Goal: Information Seeking & Learning: Check status

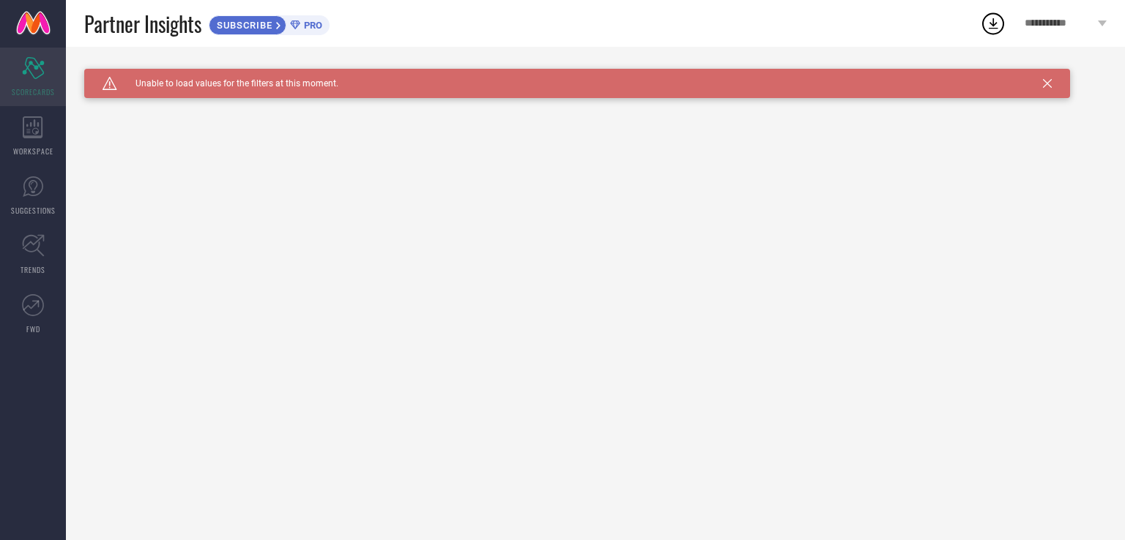
click at [37, 75] on icon "Scorecard" at bounding box center [33, 68] width 23 height 22
click at [44, 121] on div "WORKSPACE" at bounding box center [33, 136] width 66 height 59
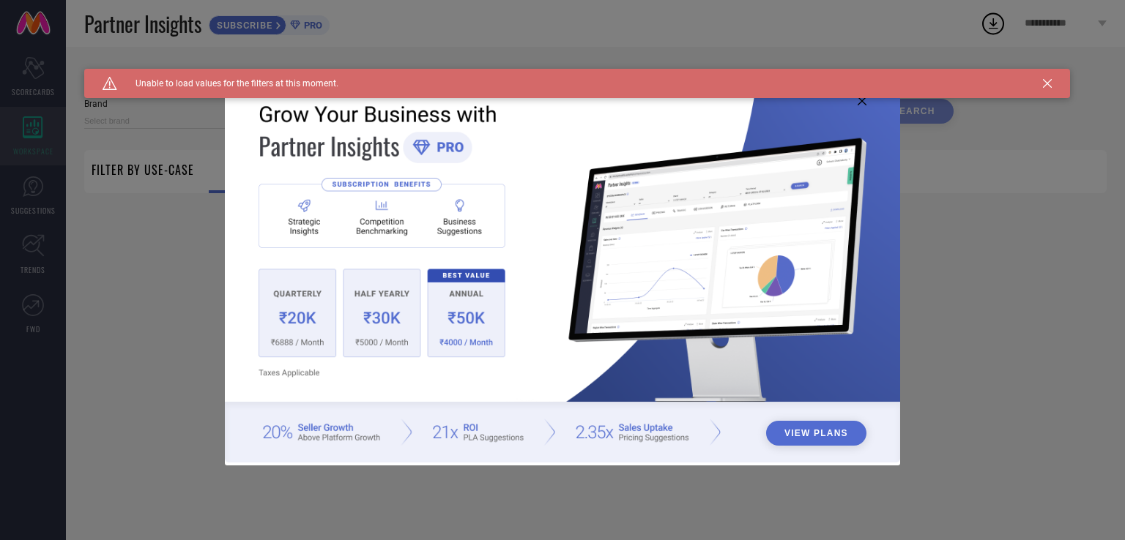
type input "1 STOP FASHION"
type input "All"
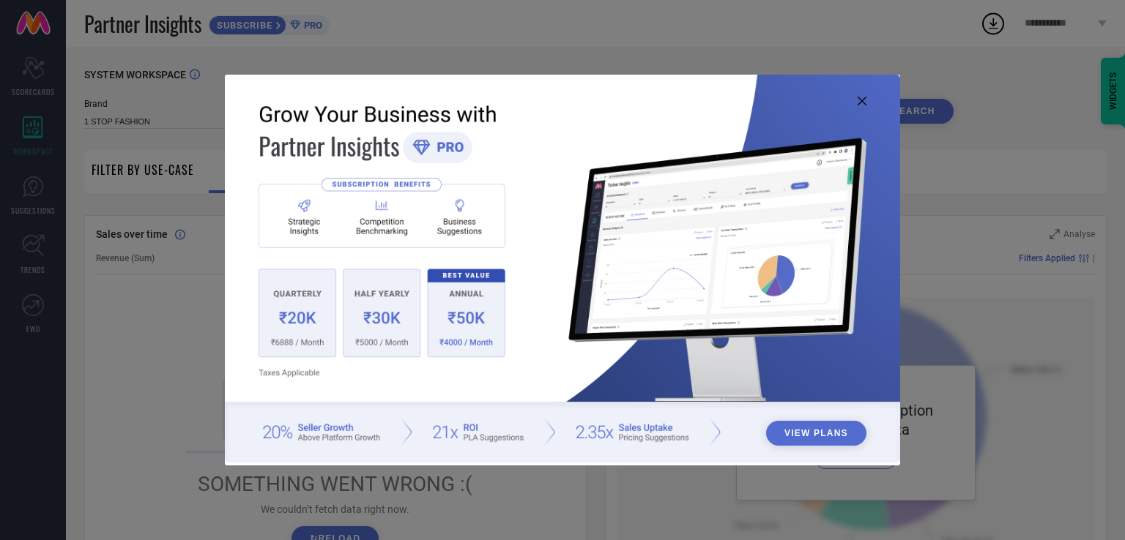
click at [825, 433] on button "View Plans" at bounding box center [816, 433] width 100 height 25
click at [861, 100] on icon at bounding box center [862, 101] width 9 height 9
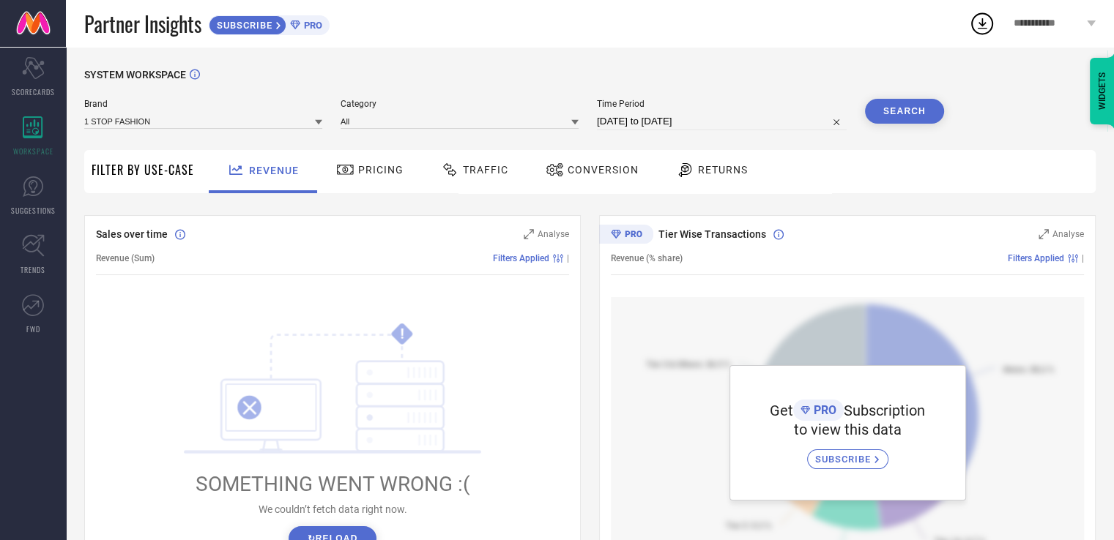
click at [320, 123] on icon at bounding box center [318, 122] width 7 height 5
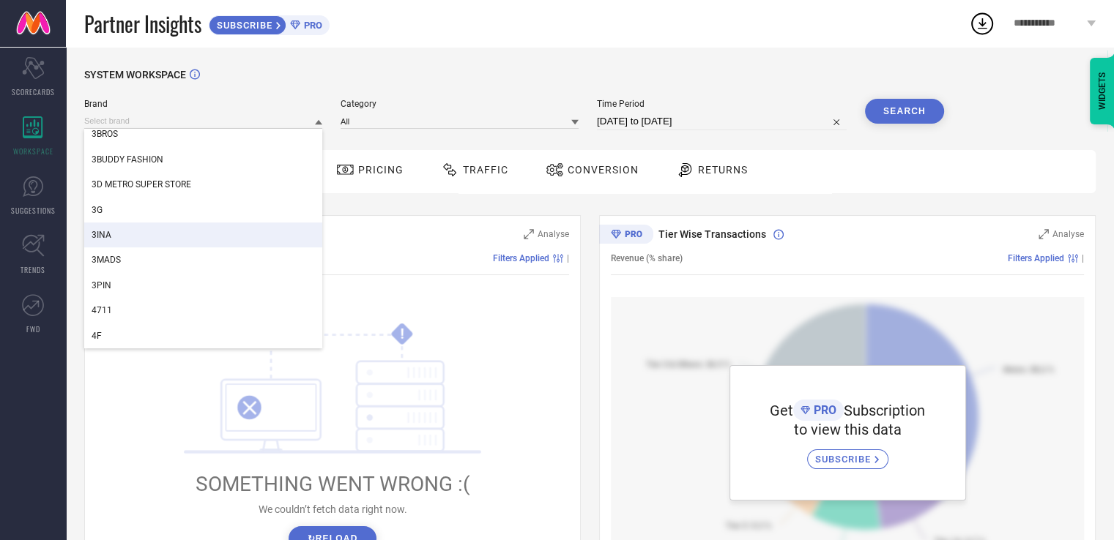
scroll to position [544, 0]
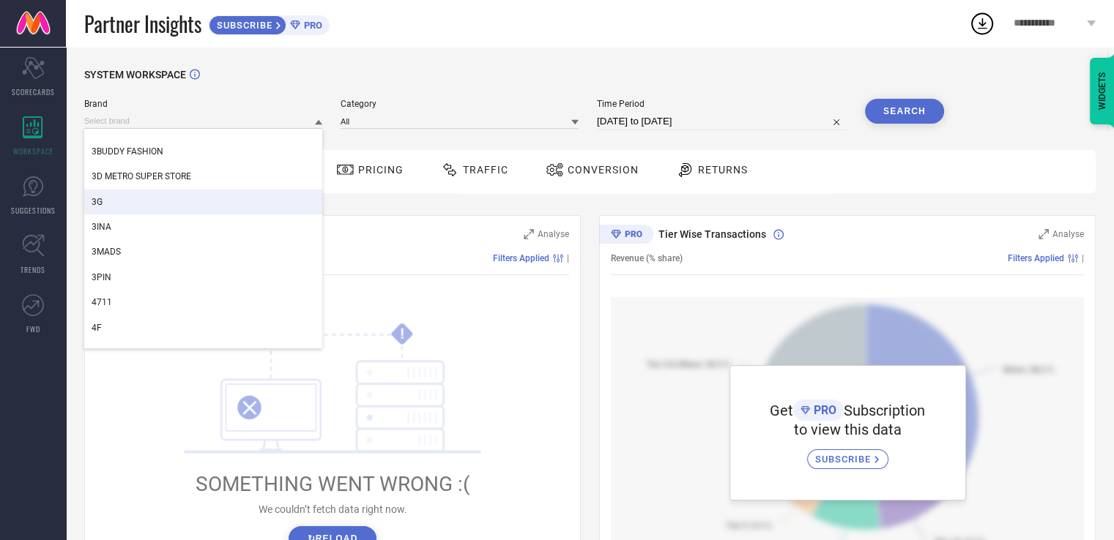
click at [483, 58] on div "SYSTEM WORKSPACE Brand 360 BLOCK 361 DEGREE 39 THREADS 3BO 3BROS 3BUDDY FASHION…" at bounding box center [590, 517] width 1048 height 941
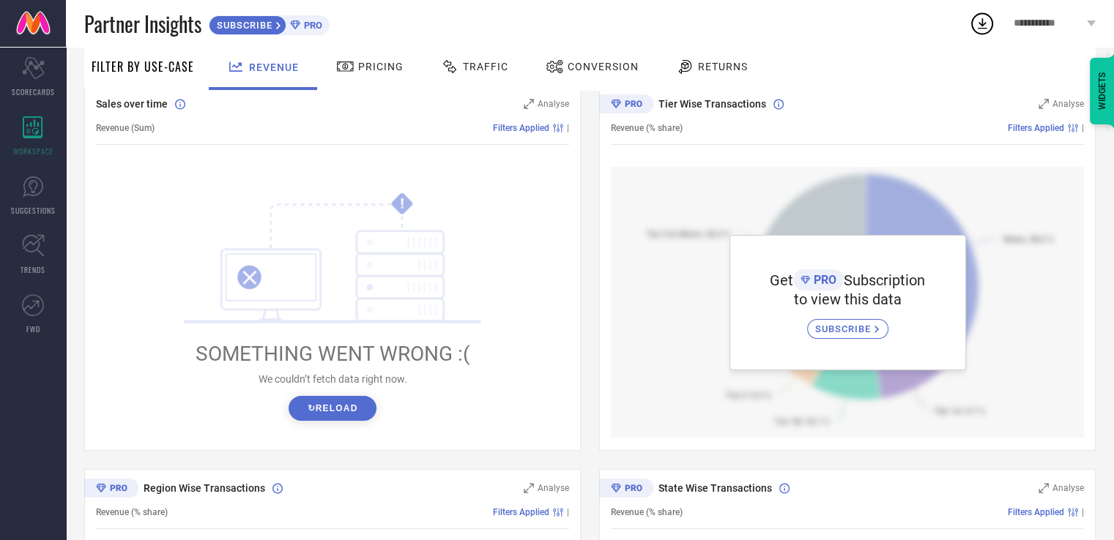
scroll to position [0, 0]
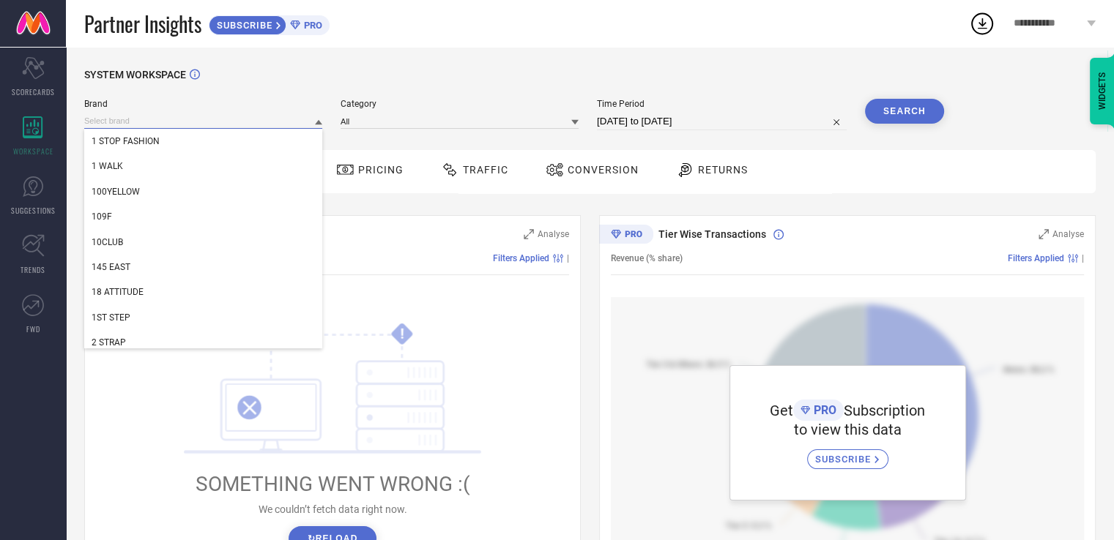
click at [281, 123] on input at bounding box center [203, 121] width 238 height 15
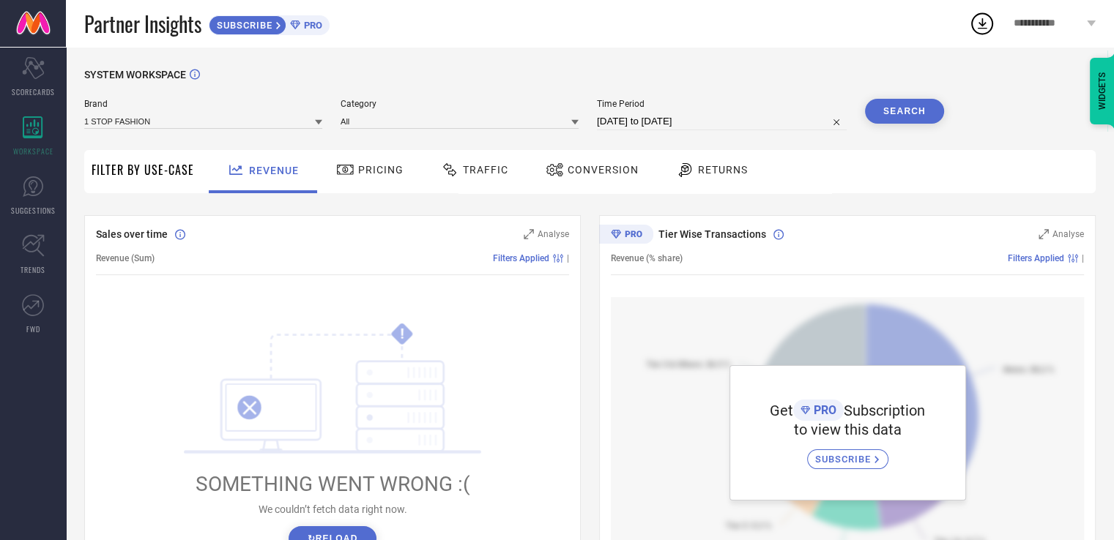
click at [316, 118] on div at bounding box center [318, 122] width 7 height 14
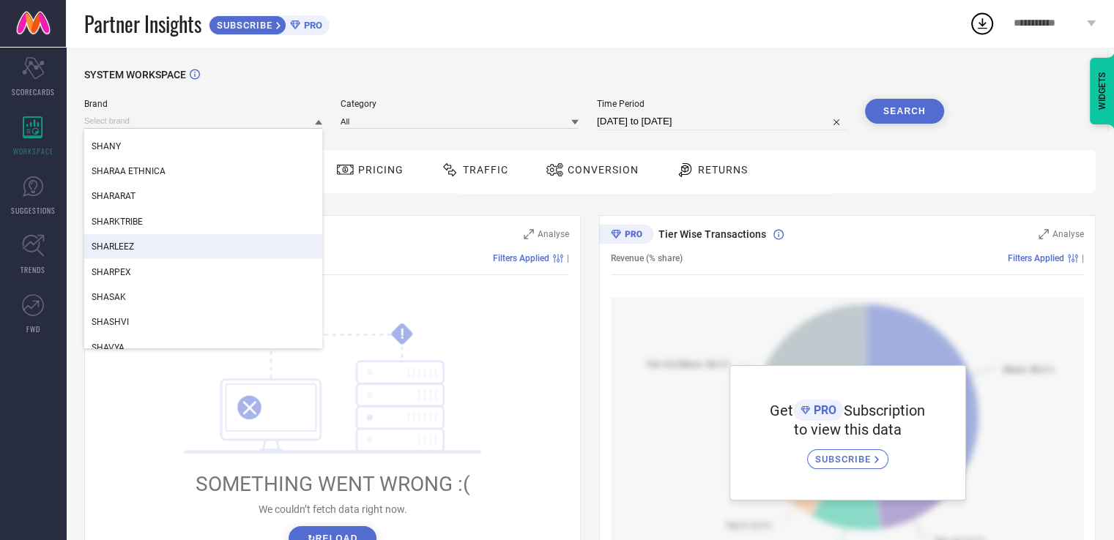
scroll to position [192811, 0]
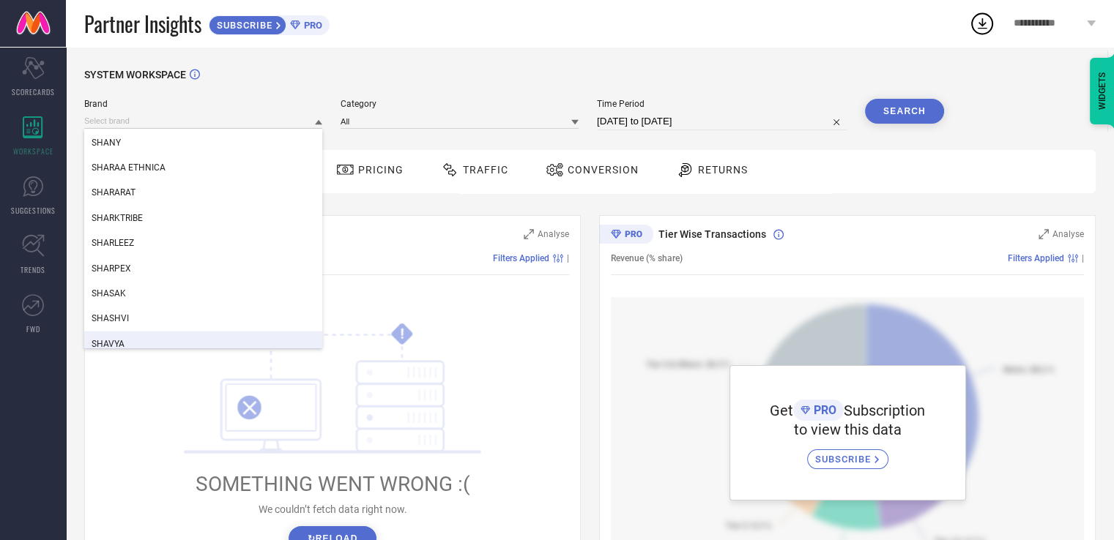
click at [123, 427] on div "! SOMETHING WENT WRONG :( We couldn’t fetch data right now. ↻ Reload" at bounding box center [332, 436] width 473 height 279
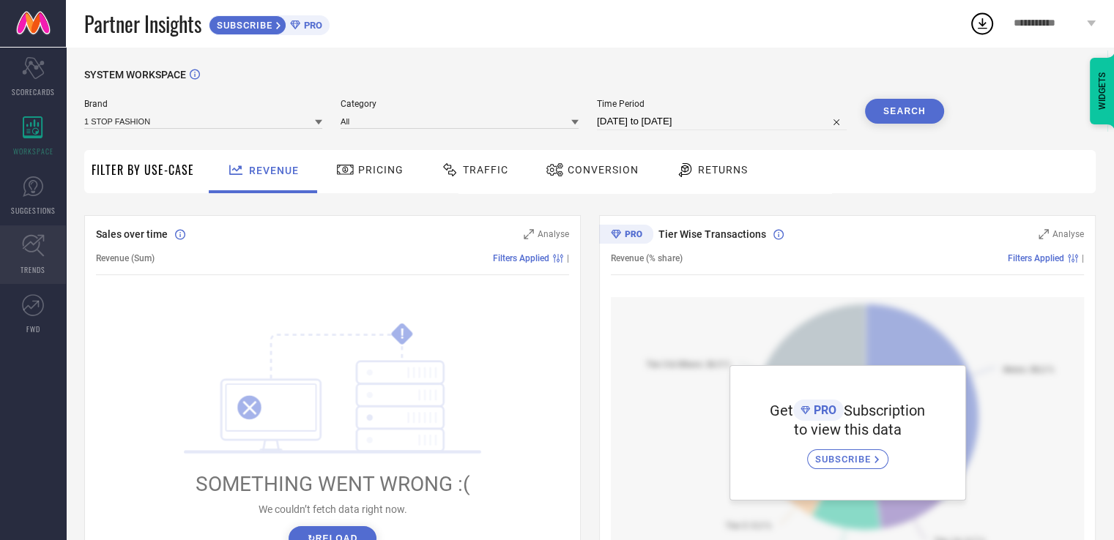
click at [31, 265] on span "TRENDS" at bounding box center [33, 269] width 25 height 11
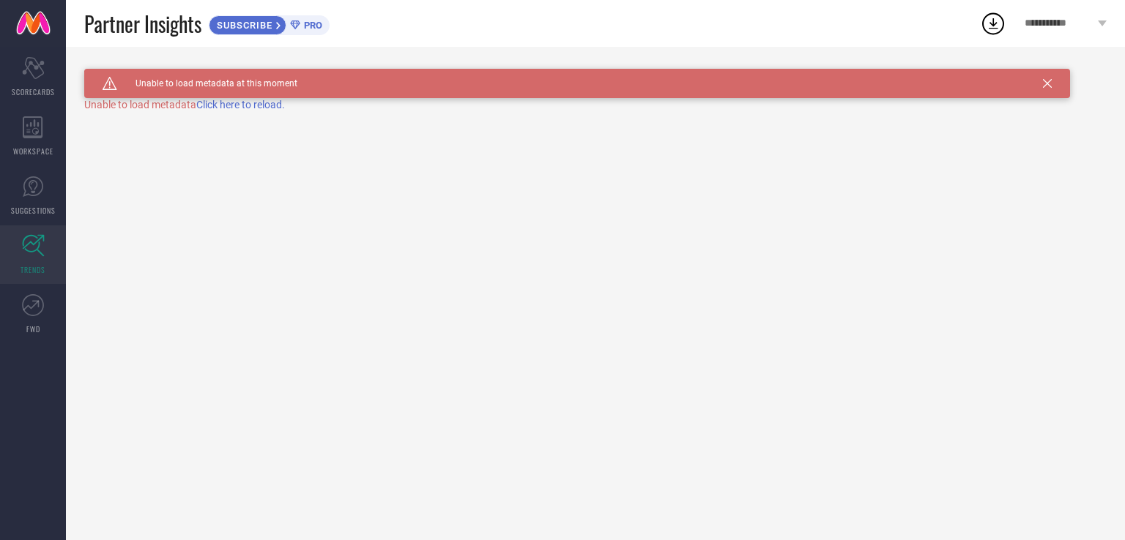
click at [232, 103] on span "Click here to reload." at bounding box center [240, 105] width 89 height 12
click at [18, 177] on link "SUGGESTIONS" at bounding box center [33, 195] width 66 height 59
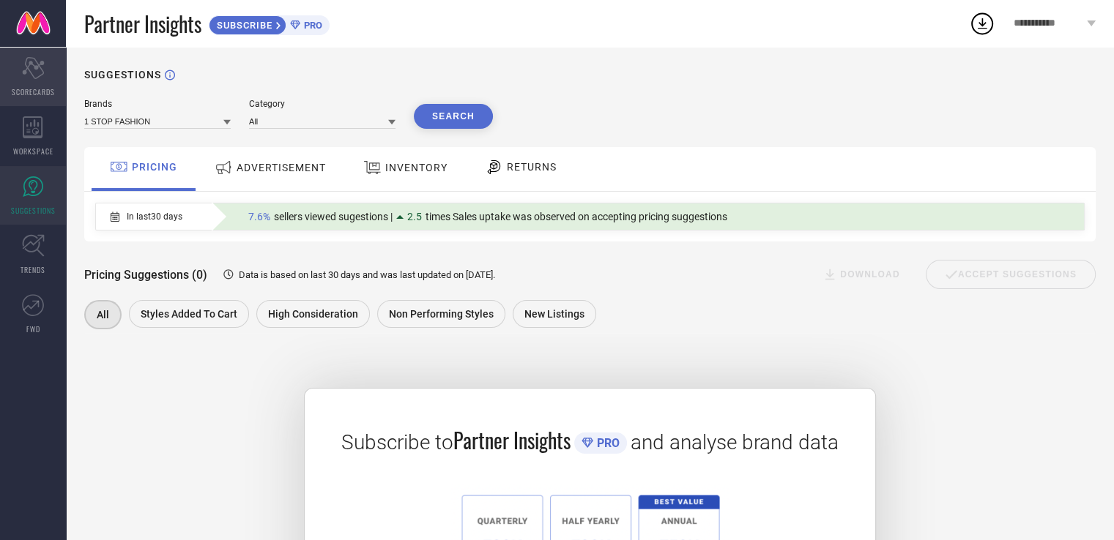
click at [26, 75] on icon "Scorecard" at bounding box center [33, 68] width 23 height 22
